Goal: Navigation & Orientation: Understand site structure

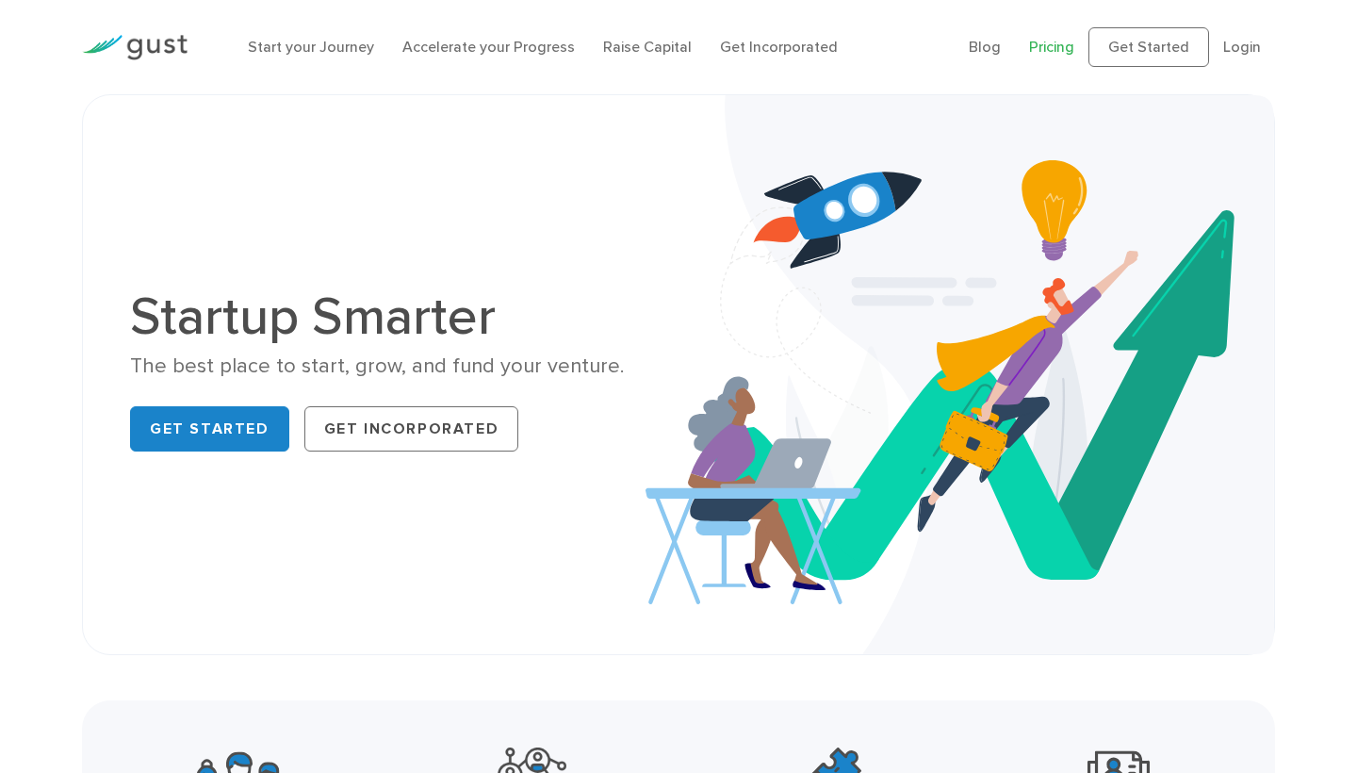
click at [1049, 45] on link "Pricing" at bounding box center [1051, 47] width 45 height 18
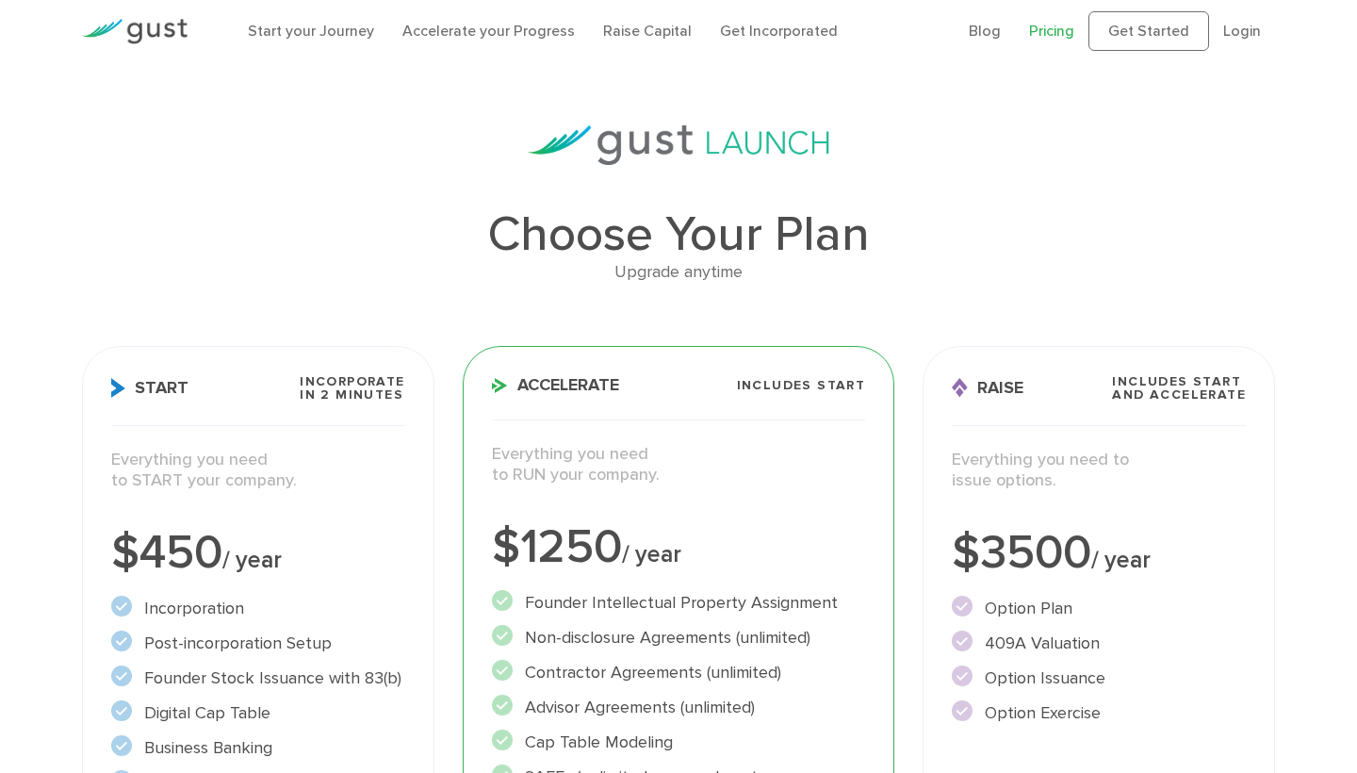
scroll to position [15, 0]
click at [171, 29] on img at bounding box center [135, 32] width 106 height 25
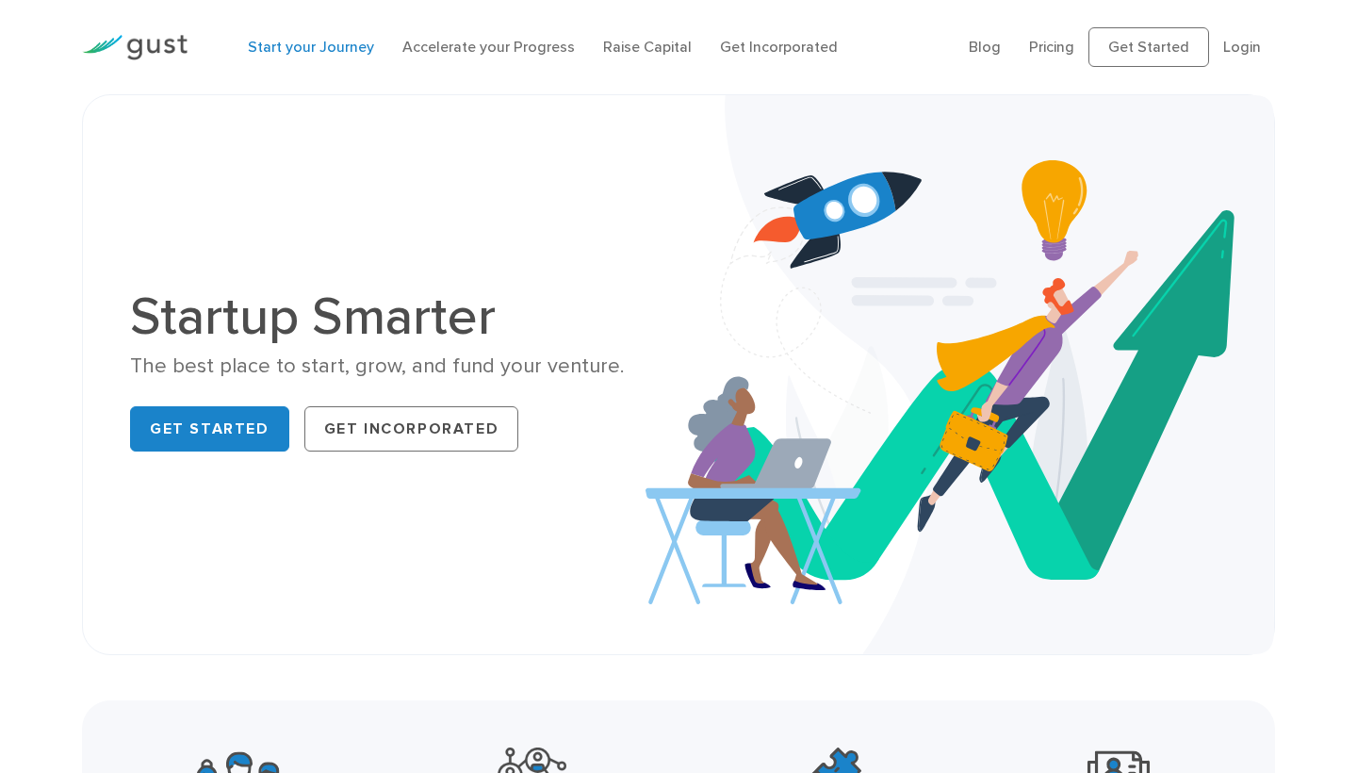
click at [321, 49] on link "Start your Journey" at bounding box center [311, 47] width 126 height 18
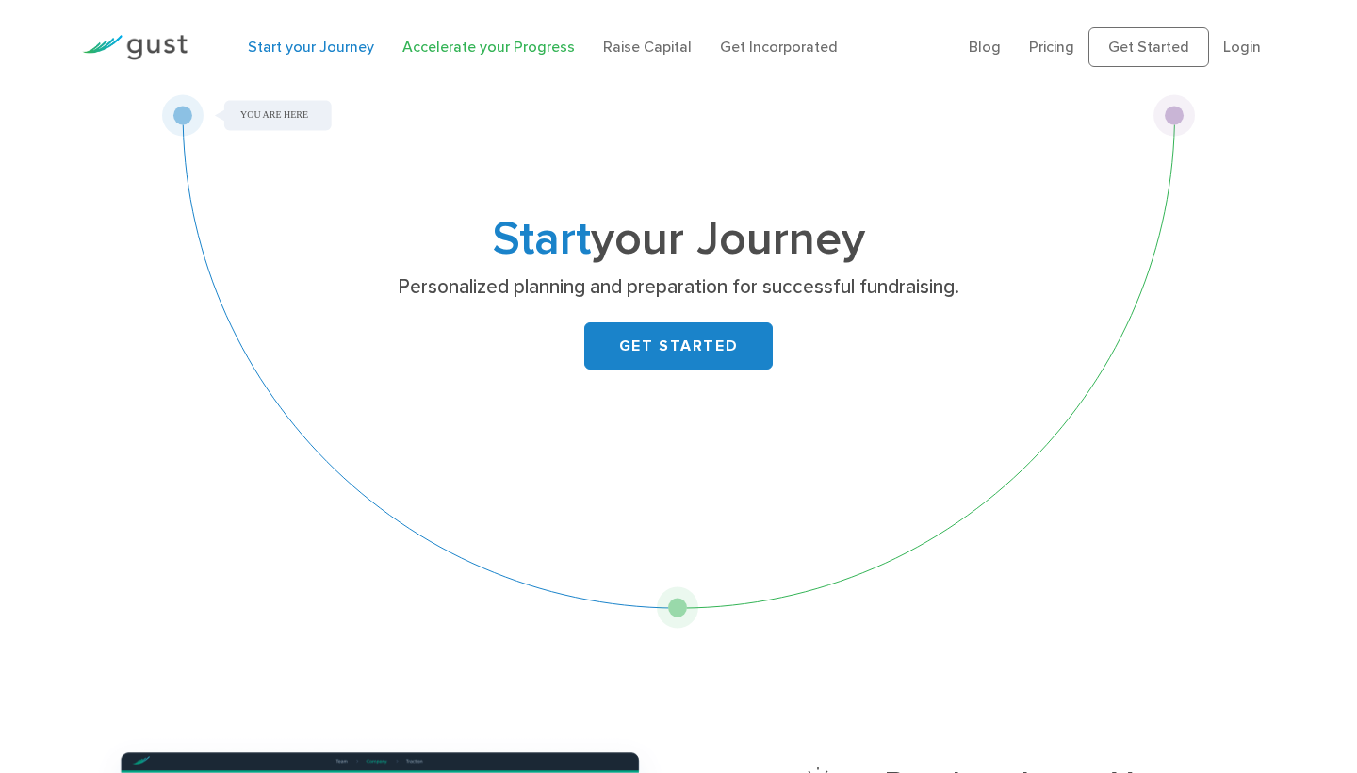
click at [458, 52] on link "Accelerate your Progress" at bounding box center [489, 47] width 173 height 18
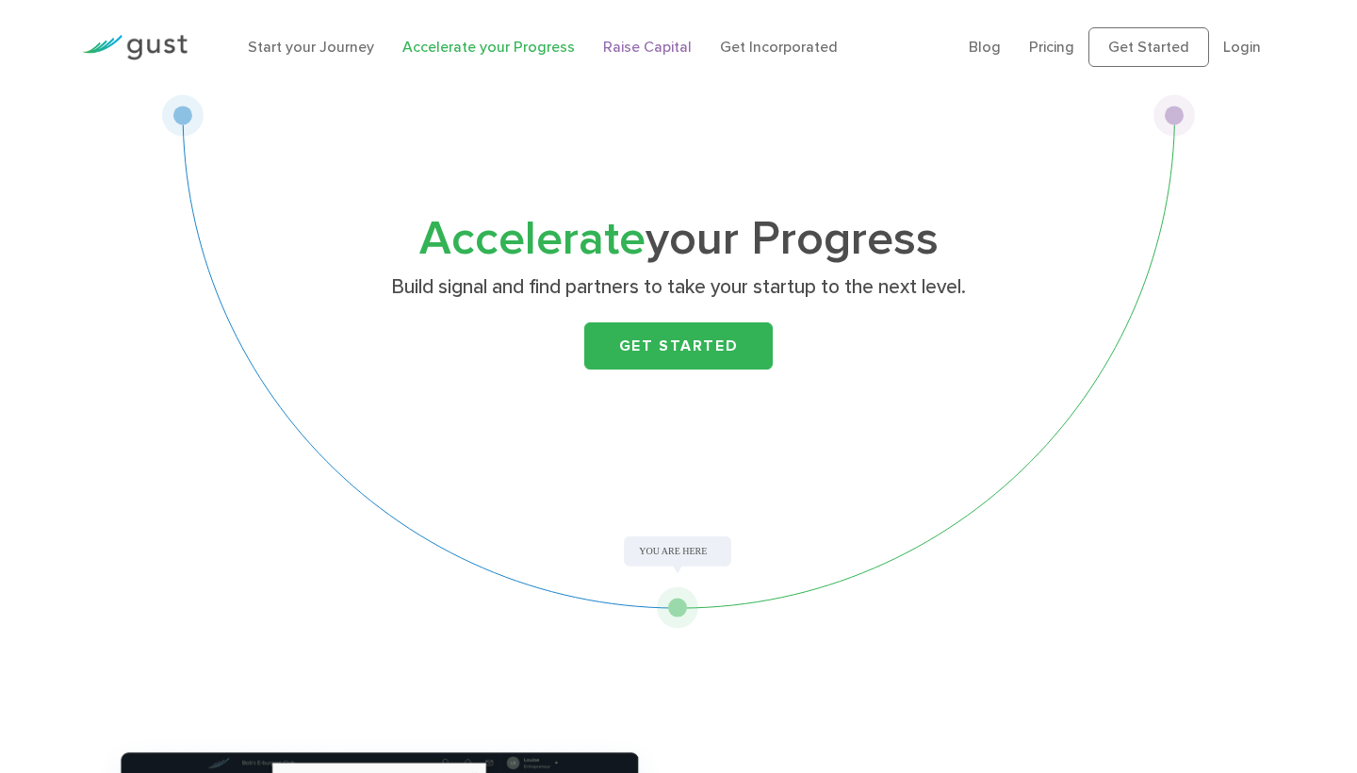
click at [646, 54] on link "Raise Capital" at bounding box center [647, 47] width 89 height 18
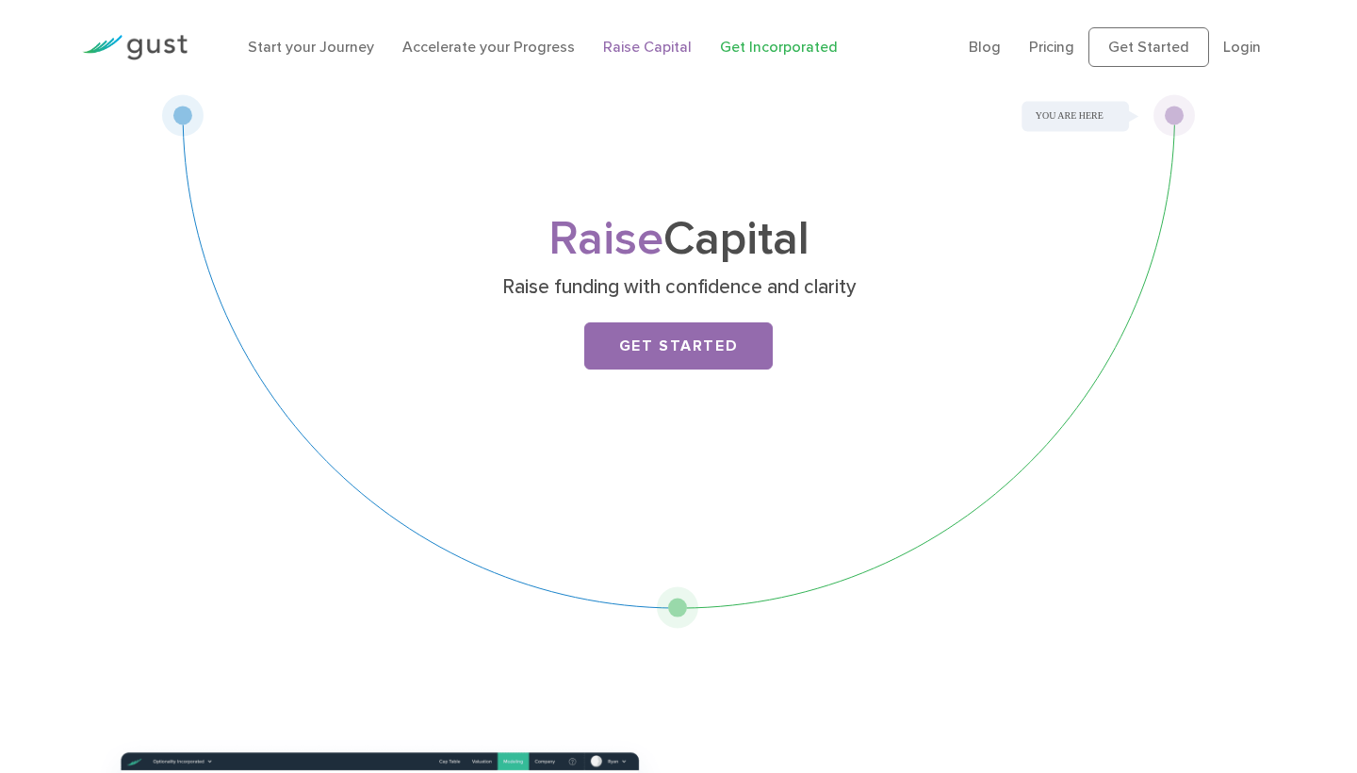
click at [781, 44] on link "Get Incorporated" at bounding box center [779, 47] width 118 height 18
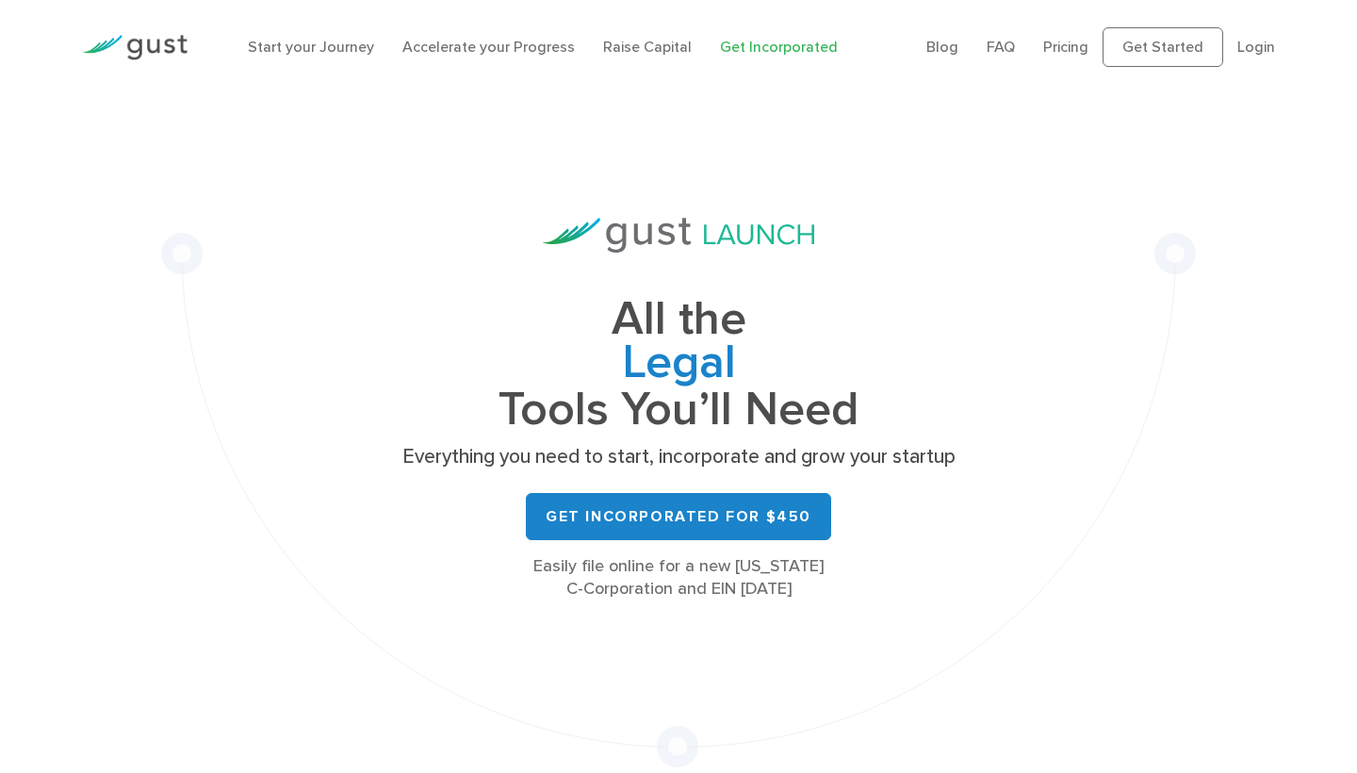
click at [169, 41] on img at bounding box center [135, 47] width 106 height 25
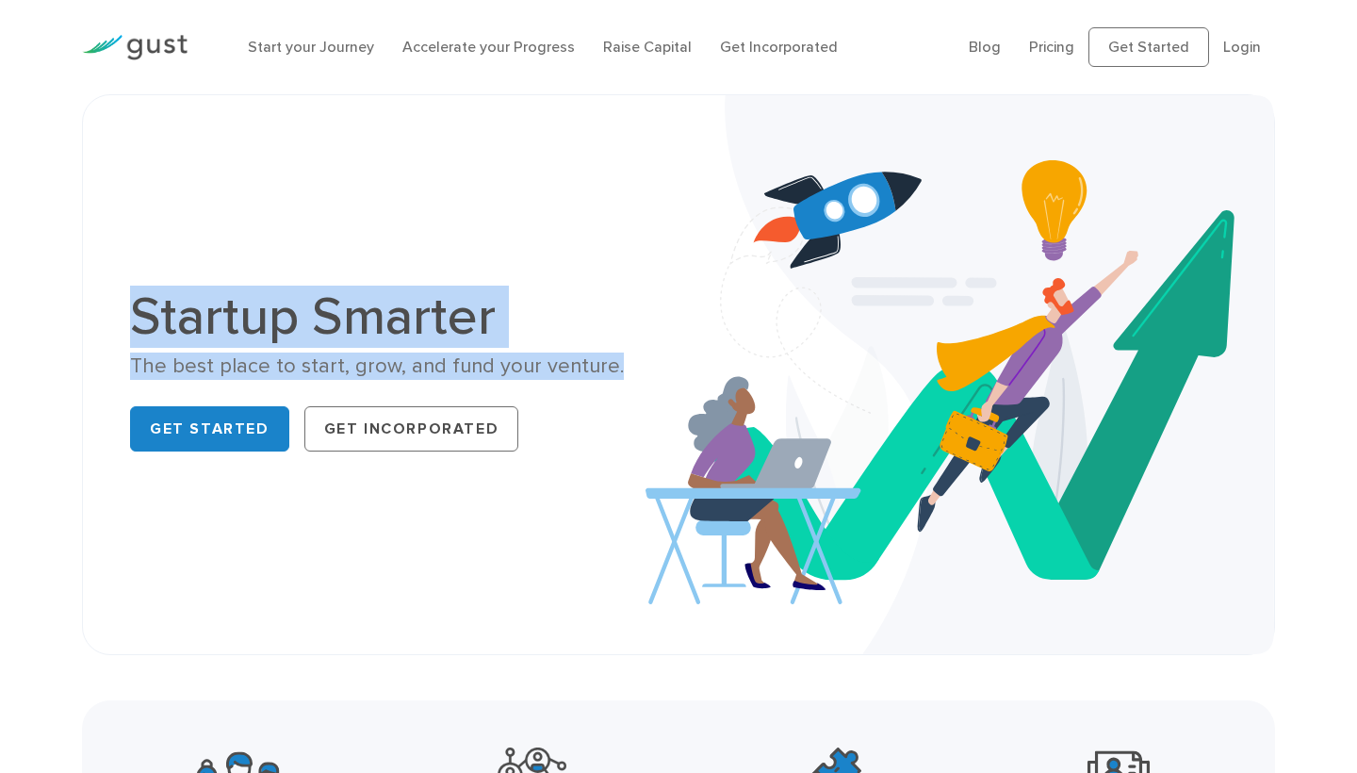
drag, startPoint x: 602, startPoint y: 368, endPoint x: 124, endPoint y: 317, distance: 480.6
click at [124, 317] on div "Startup Smarter The best place to start, grow, and fund your venture. Get Start…" at bounding box center [397, 374] width 563 height 169
copy div "Startup Smarter The best place to start, grow, and fund your venture."
